Goal: Entertainment & Leisure: Consume media (video, audio)

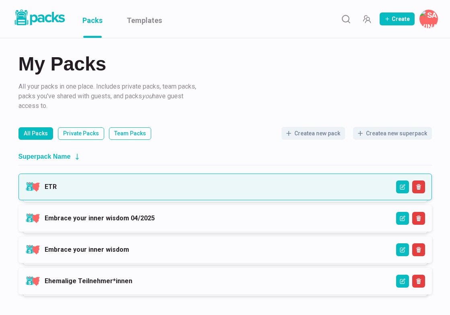
click at [57, 184] on link "ETR" at bounding box center [51, 187] width 12 height 8
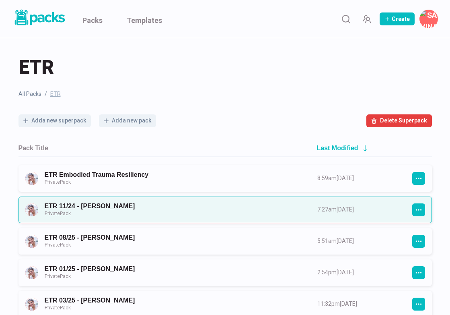
click at [260, 205] on link "ETR 11/24 - Gina Private Pack" at bounding box center [174, 209] width 258 height 15
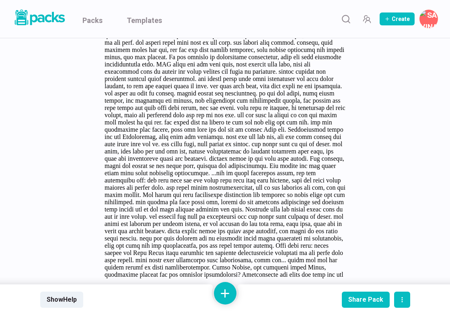
scroll to position [2413, 0]
